Goal: Task Accomplishment & Management: Use online tool/utility

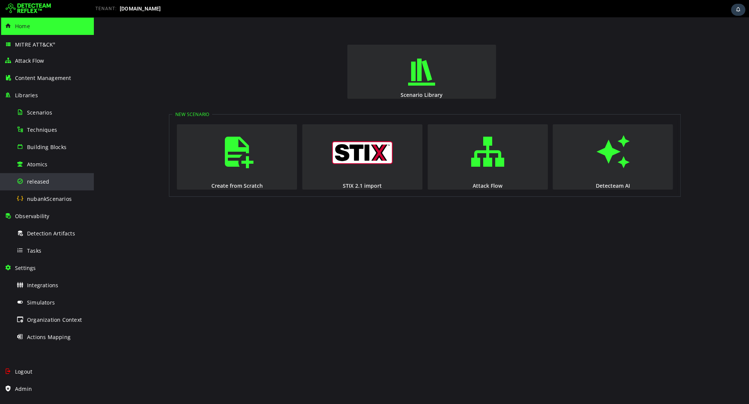
click at [56, 183] on div "released" at bounding box center [53, 181] width 73 height 17
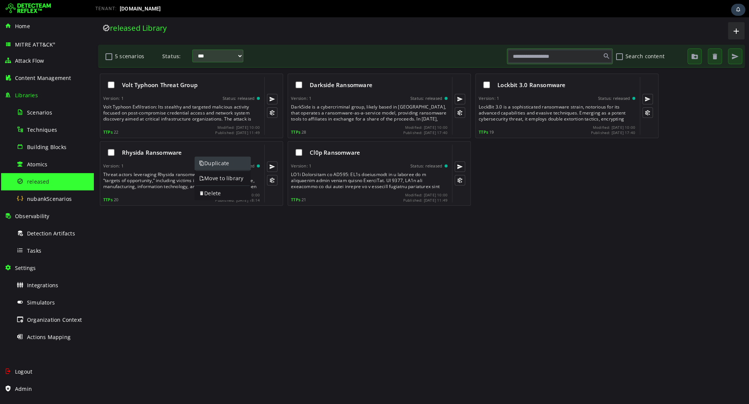
click at [211, 165] on link "Duplicate" at bounding box center [223, 164] width 56 height 14
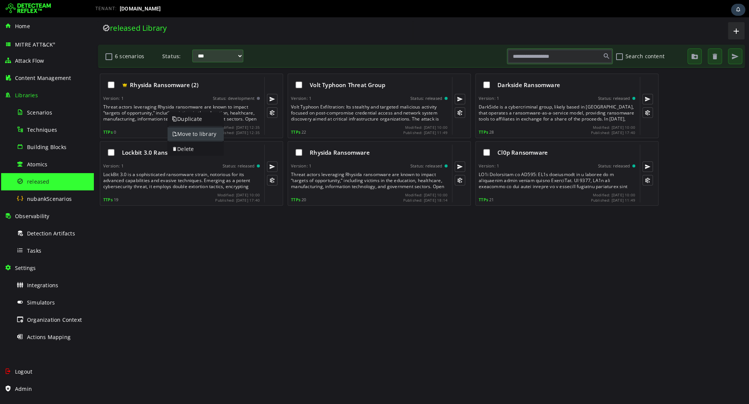
click at [180, 131] on link "Move to library" at bounding box center [196, 134] width 56 height 14
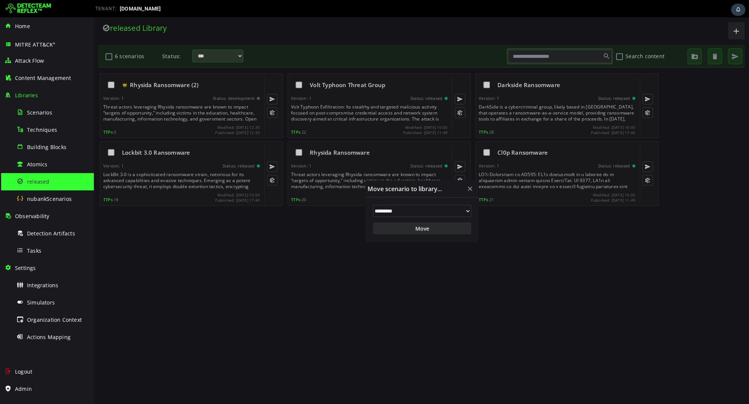
click at [380, 210] on select "**********" at bounding box center [422, 211] width 98 height 12
select select "**"
click at [373, 205] on select "**********" at bounding box center [422, 211] width 98 height 12
click at [397, 229] on button "Move" at bounding box center [422, 228] width 98 height 12
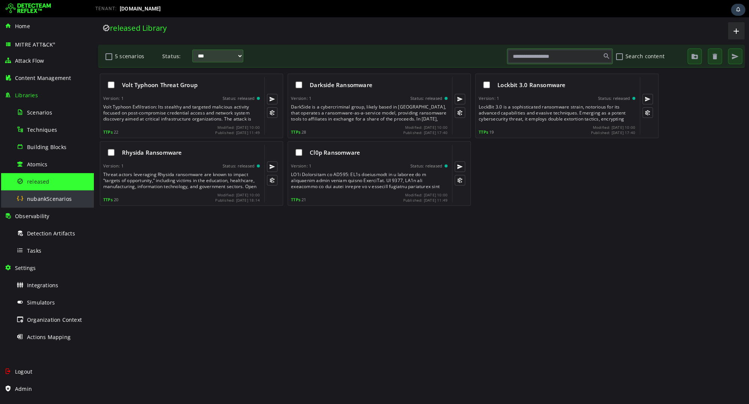
click at [56, 200] on span "nubankScenarios" at bounding box center [49, 198] width 45 height 7
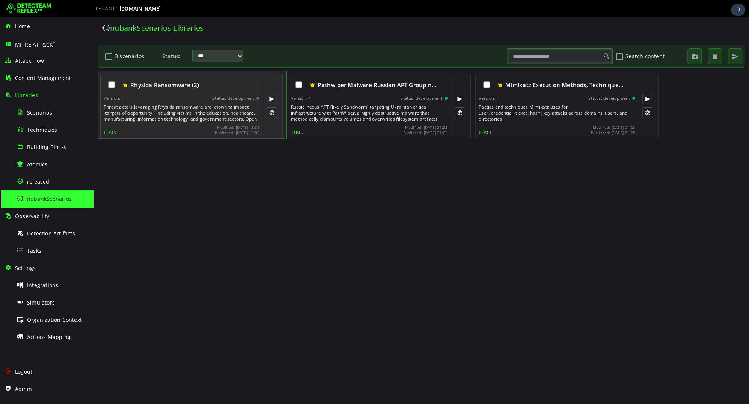
click at [187, 114] on div "Threat actors leveraging Rhysida ransomware are known to impact “targets of opp…" at bounding box center [182, 113] width 157 height 18
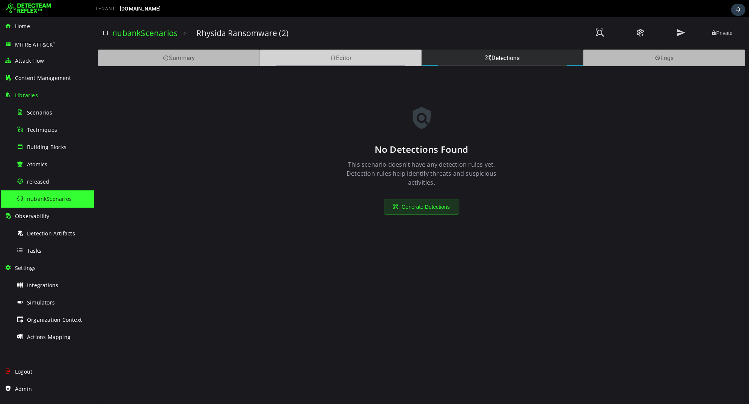
click at [323, 63] on div "Editor" at bounding box center [341, 58] width 162 height 17
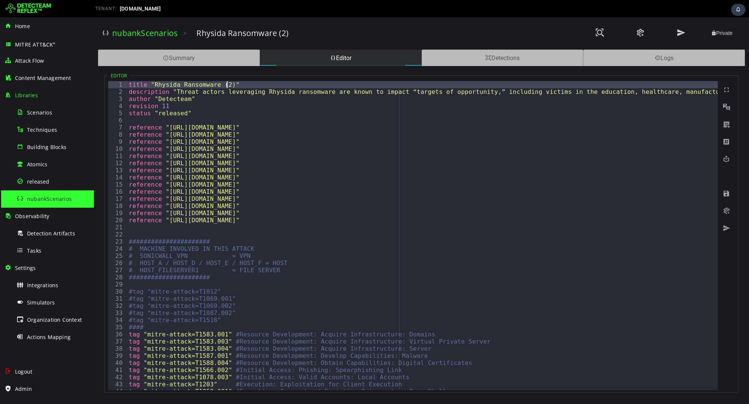
type textarea "**********"
click at [729, 194] on span at bounding box center [727, 194] width 8 height 8
click at [605, 36] on button at bounding box center [600, 33] width 38 height 16
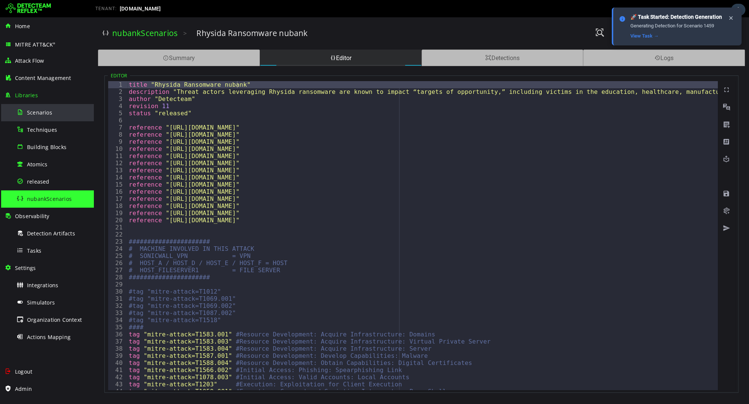
click at [51, 108] on div "Scenarios" at bounding box center [53, 112] width 73 height 17
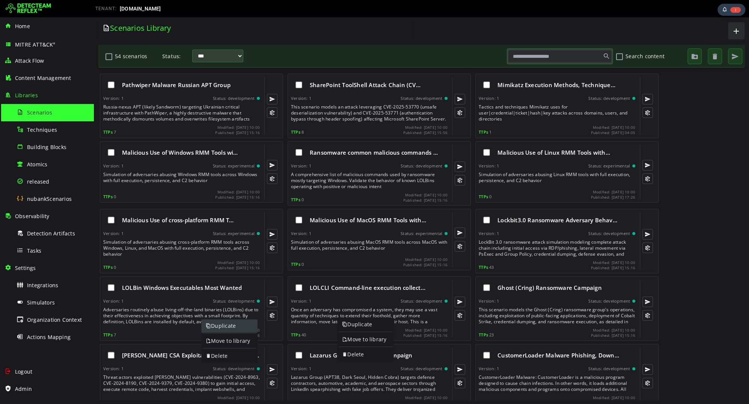
click at [217, 324] on link "Duplicate" at bounding box center [229, 326] width 56 height 14
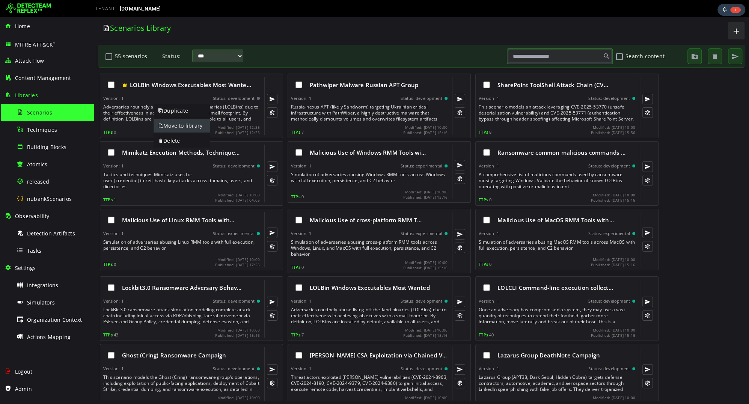
click at [170, 122] on link "Move to library" at bounding box center [182, 126] width 56 height 14
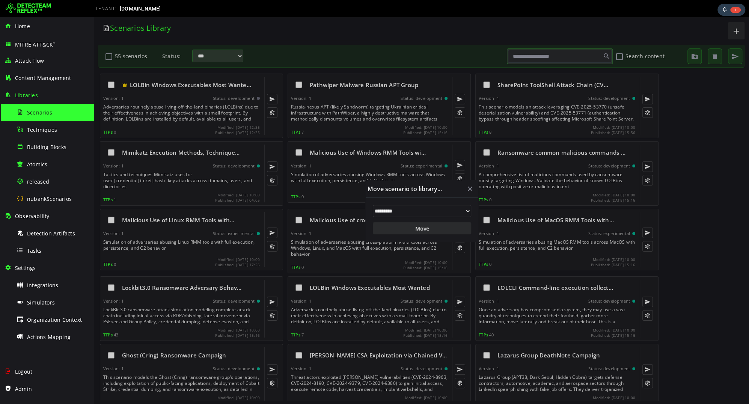
click at [383, 209] on select "**********" at bounding box center [422, 211] width 98 height 12
select select "**"
click at [373, 205] on select "**********" at bounding box center [422, 211] width 98 height 12
click at [387, 227] on button "Move" at bounding box center [422, 228] width 98 height 12
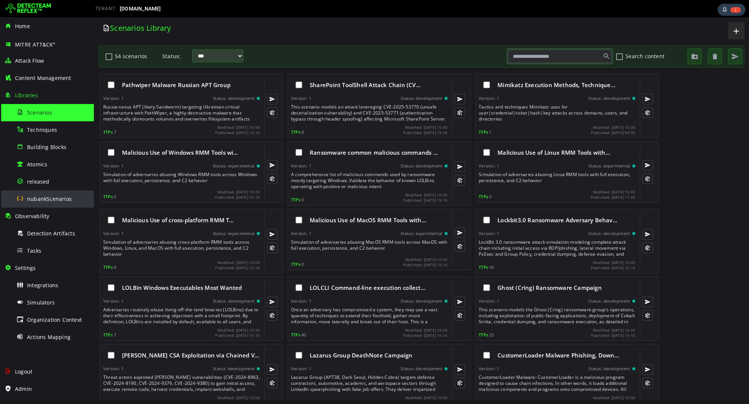
click at [51, 196] on span "nubankScenarios" at bounding box center [49, 198] width 45 height 7
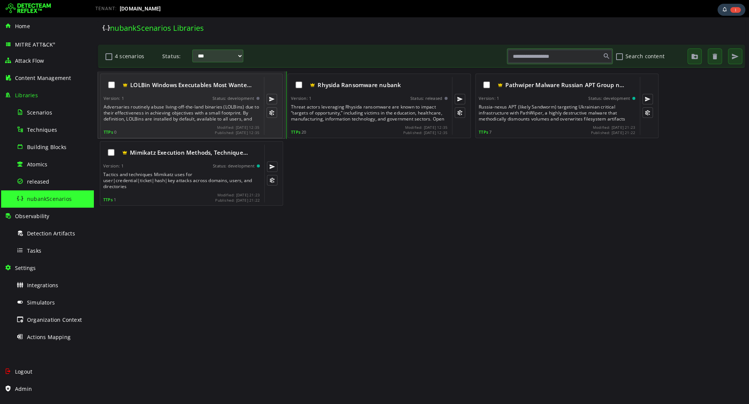
click at [170, 106] on div "Adversaries routinely abuse living-off-the-land binaries (LOLBins) due to their…" at bounding box center [182, 113] width 157 height 18
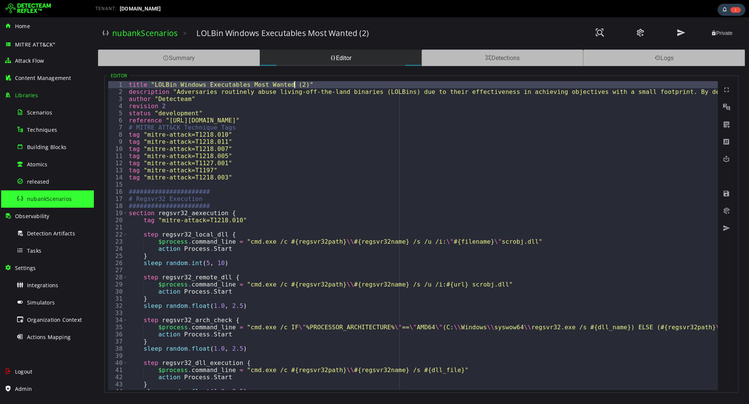
click at [294, 83] on div "title "LOLBin Windows Executables Most Wanted (2)" description "Adversaries rou…" at bounding box center [693, 242] width 1132 height 323
type textarea "**********"
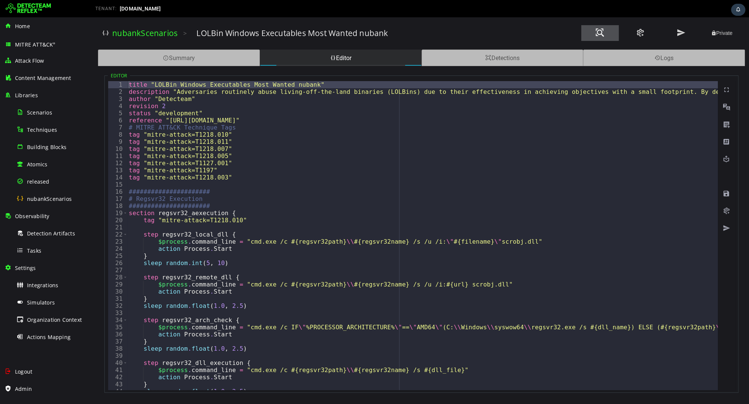
click at [596, 32] on span at bounding box center [600, 33] width 9 height 10
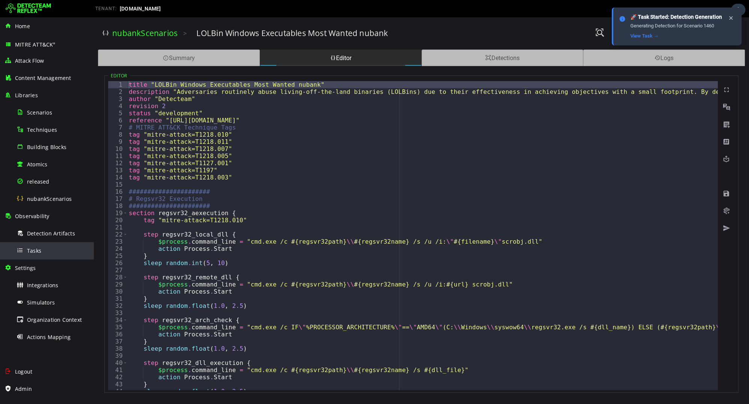
click at [52, 247] on div "Tasks" at bounding box center [53, 250] width 73 height 17
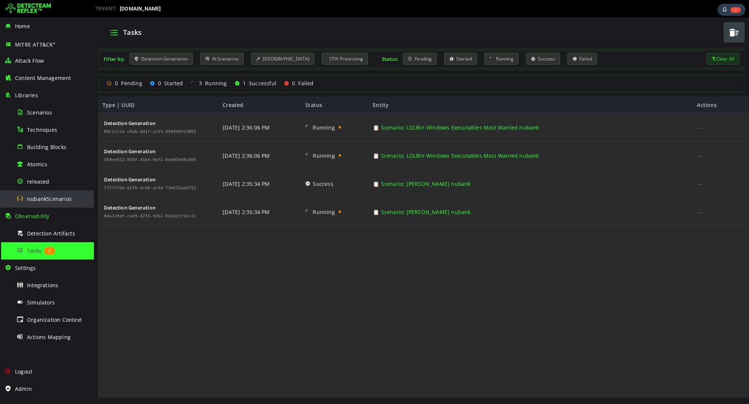
click at [48, 197] on span "nubankScenarios" at bounding box center [49, 198] width 45 height 7
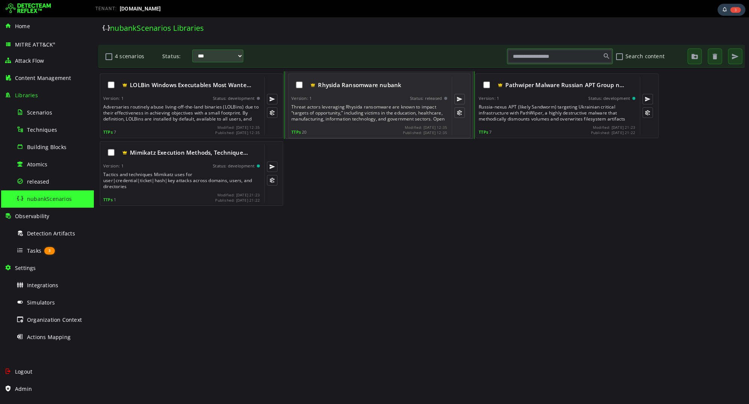
click at [353, 106] on div "Threat actors leveraging Rhysida ransomware are known to impact “targets of opp…" at bounding box center [369, 113] width 157 height 18
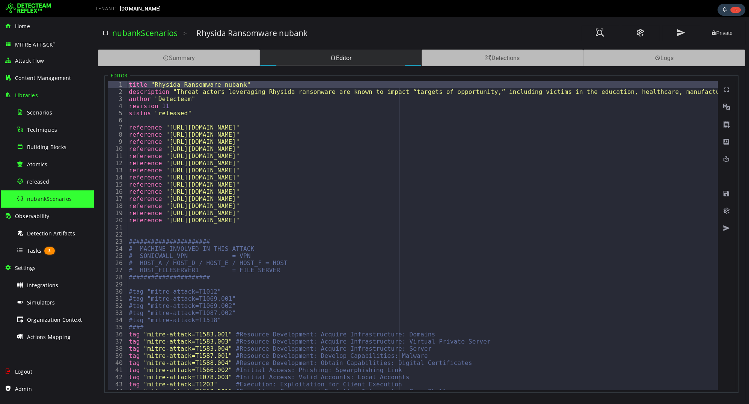
click at [40, 204] on div "nubankScenarios" at bounding box center [53, 198] width 73 height 17
click at [34, 194] on div "nubankScenarios" at bounding box center [53, 198] width 73 height 17
click at [68, 194] on div "nubankScenarios" at bounding box center [53, 198] width 73 height 17
click at [64, 195] on span "nubankScenarios" at bounding box center [49, 198] width 45 height 7
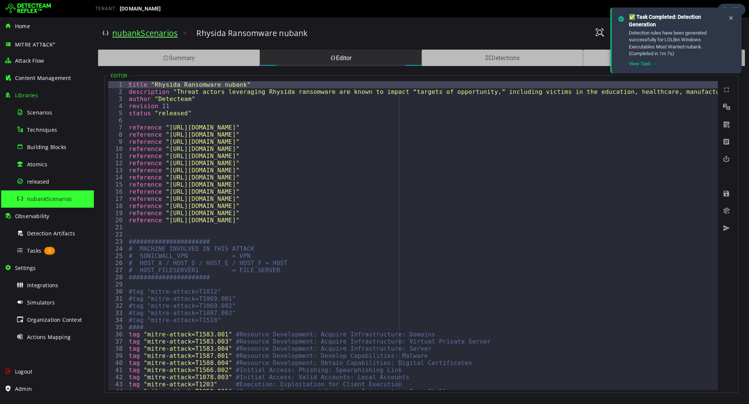
click at [149, 33] on link "nubankScenarios" at bounding box center [144, 33] width 65 height 11
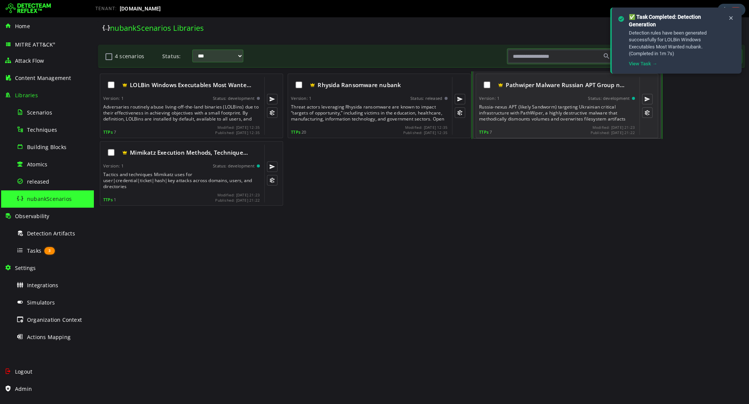
click at [504, 120] on div "Russia-nexus APT (likely Sandworm) targeting Ukrainian critical infrastructure …" at bounding box center [557, 113] width 157 height 18
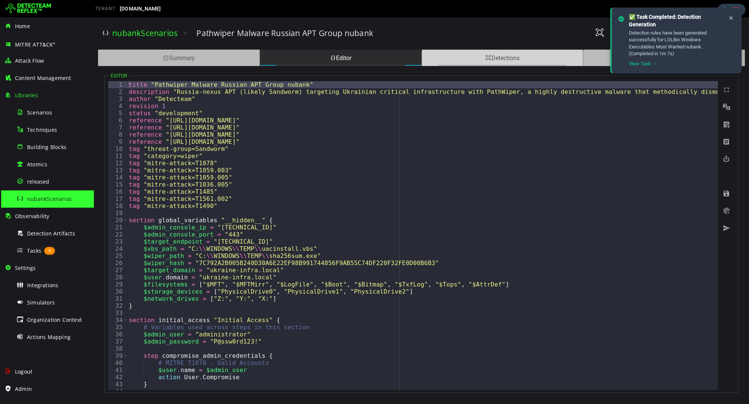
click at [451, 60] on div "Detections" at bounding box center [503, 58] width 162 height 17
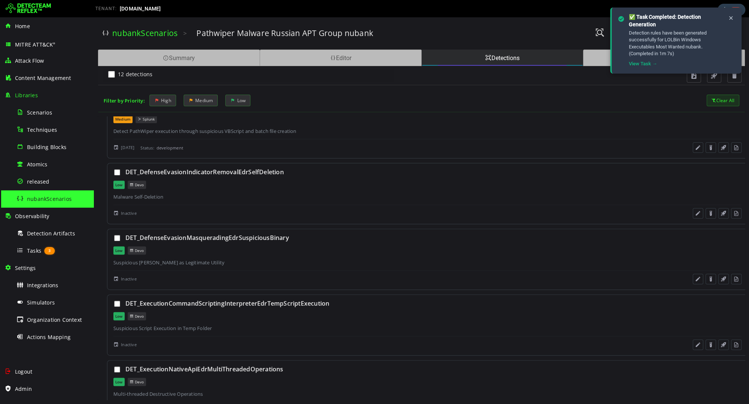
scroll to position [500, 0]
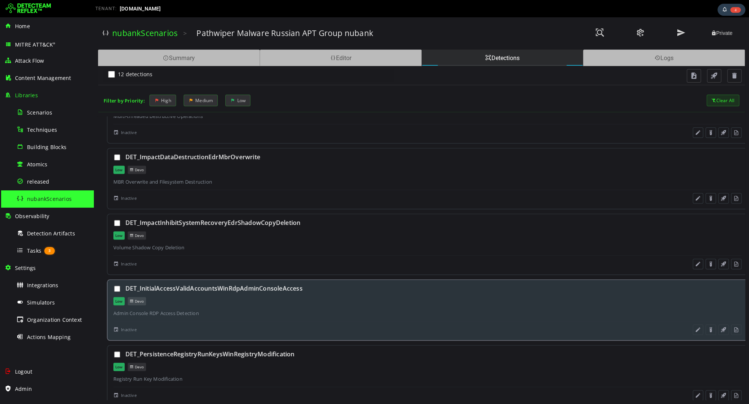
click at [269, 289] on div "DET_InitialAccessValidAccountsWinRdpAdminConsoleAccess Low Devo Admin Console R…" at bounding box center [427, 309] width 641 height 61
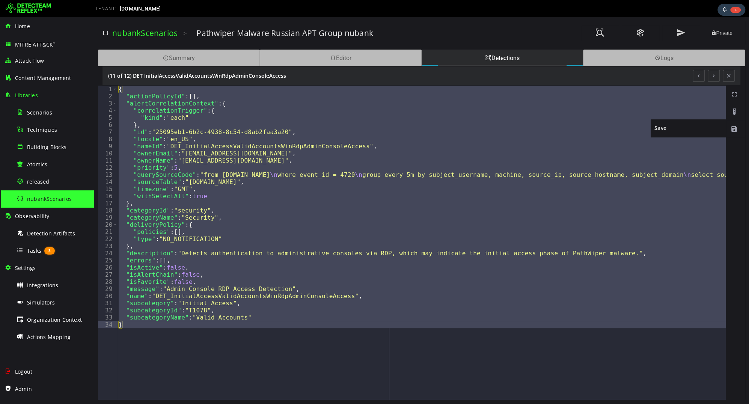
click at [735, 127] on span at bounding box center [735, 129] width 8 height 8
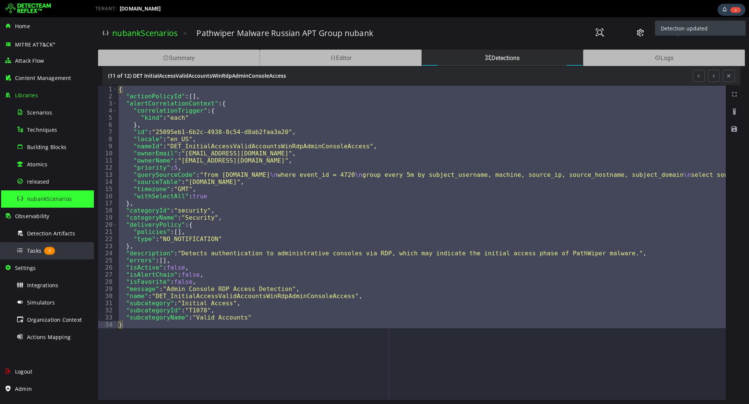
click at [54, 250] on span "3" at bounding box center [49, 251] width 11 height 8
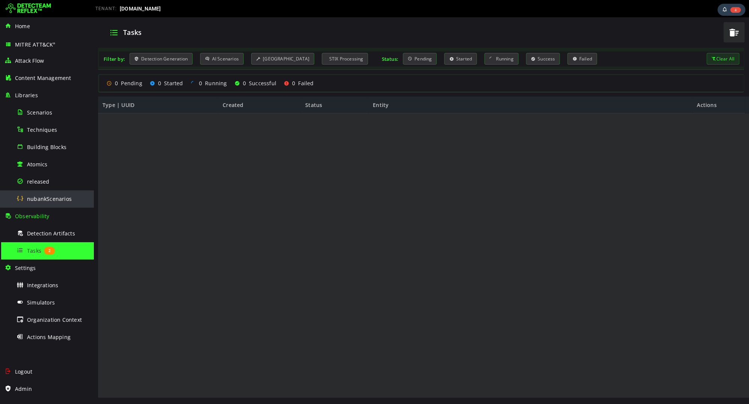
click at [47, 192] on div "nubankScenarios" at bounding box center [53, 198] width 73 height 17
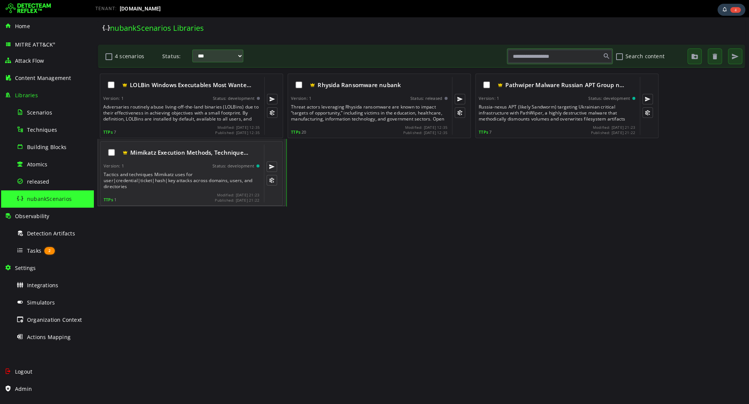
click at [230, 183] on div "Tactics and techniques Mimikatz uses for user|credential|ticket|hash|key attack…" at bounding box center [182, 181] width 157 height 18
click at [218, 185] on div "Tactics and techniques Mimikatz uses for user|credential|ticket|hash|key attack…" at bounding box center [182, 181] width 157 height 18
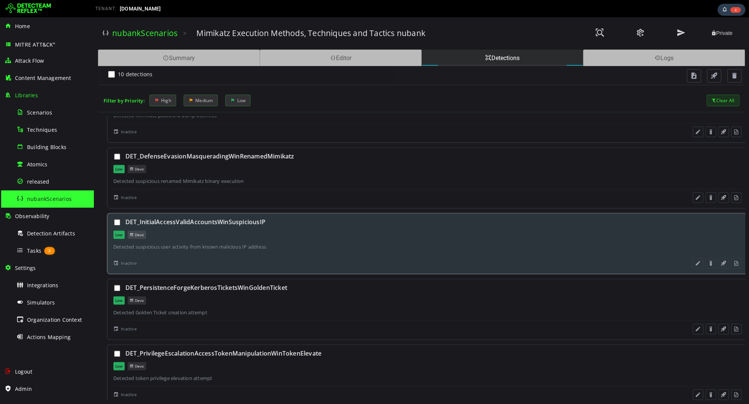
click at [258, 239] on div "DET_InitialAccessValidAccountsWinSuspiciousIP Low Devo Detected suspicious user…" at bounding box center [427, 243] width 641 height 61
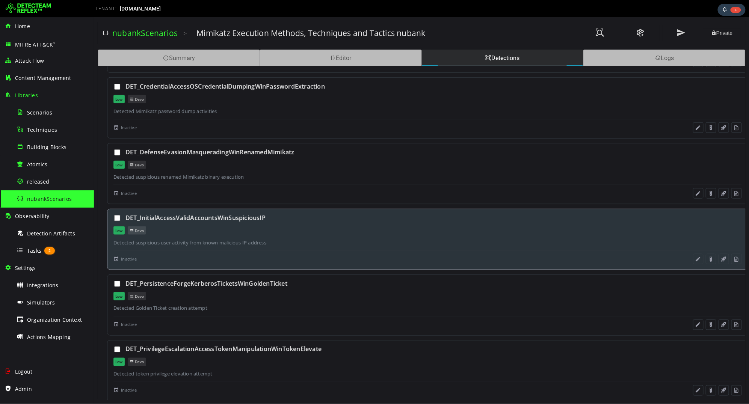
scroll to position [320, 0]
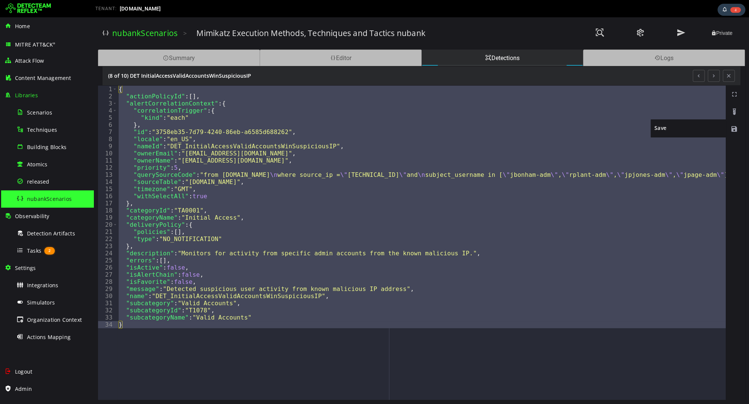
click at [733, 125] on span at bounding box center [735, 129] width 8 height 8
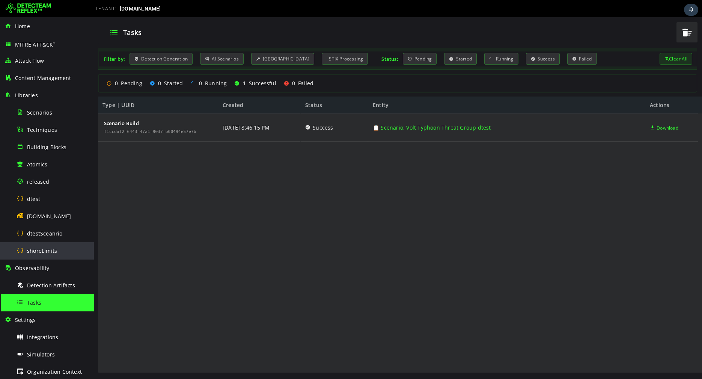
click at [48, 247] on span "shoreLimits" at bounding box center [42, 250] width 30 height 7
